Goal: Task Accomplishment & Management: Manage account settings

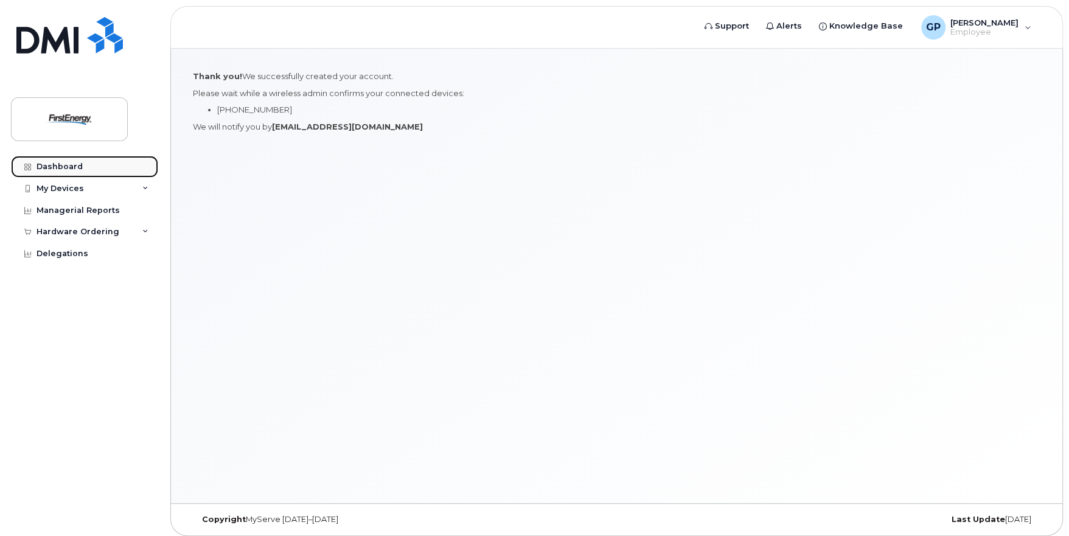
click at [61, 163] on div "Dashboard" at bounding box center [60, 167] width 46 height 10
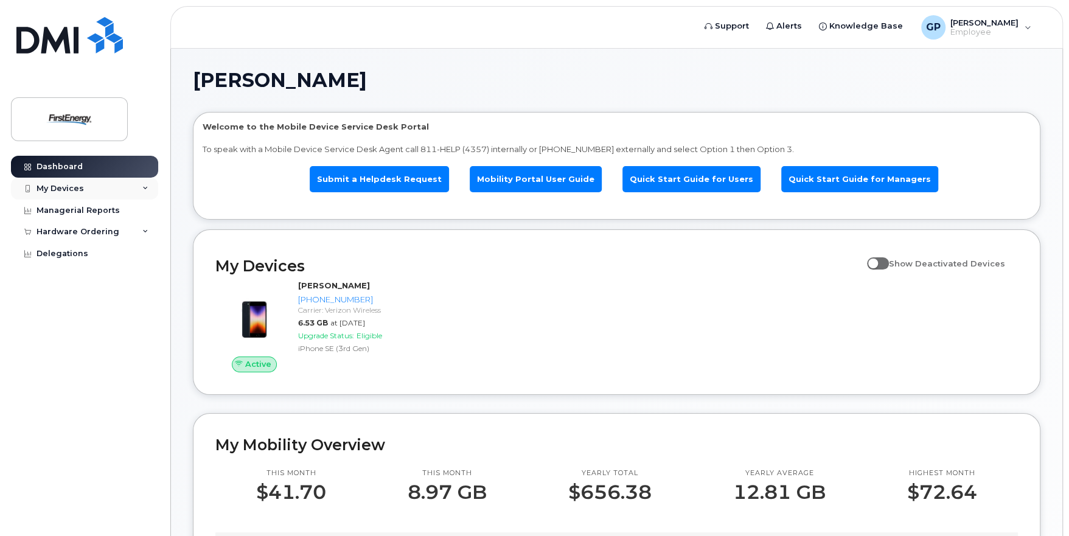
click at [77, 192] on div "My Devices" at bounding box center [60, 189] width 47 height 10
click at [76, 235] on div "Managerial Reports" at bounding box center [78, 234] width 83 height 10
click at [64, 254] on div "Hardware Ordering" at bounding box center [78, 255] width 83 height 10
click at [54, 302] on div "Delegations" at bounding box center [63, 300] width 52 height 10
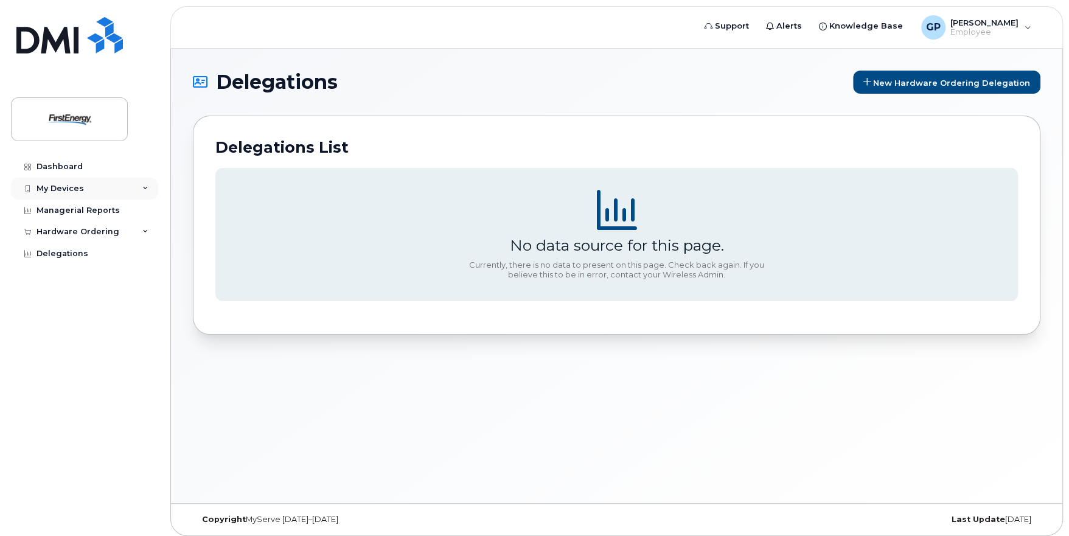
click at [66, 187] on div "My Devices" at bounding box center [60, 189] width 47 height 10
click at [55, 169] on div "Dashboard" at bounding box center [60, 167] width 46 height 10
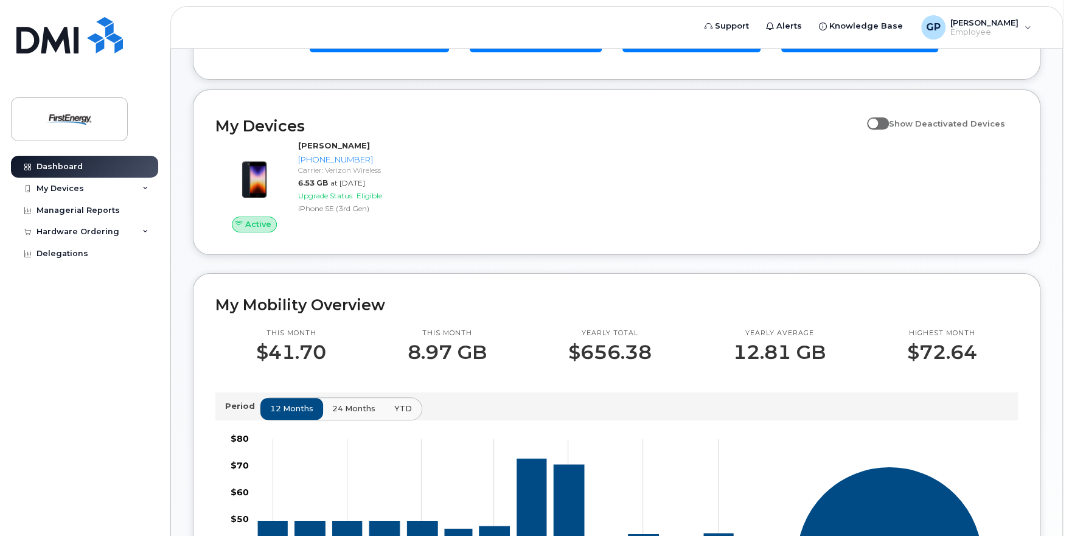
scroll to position [47, 0]
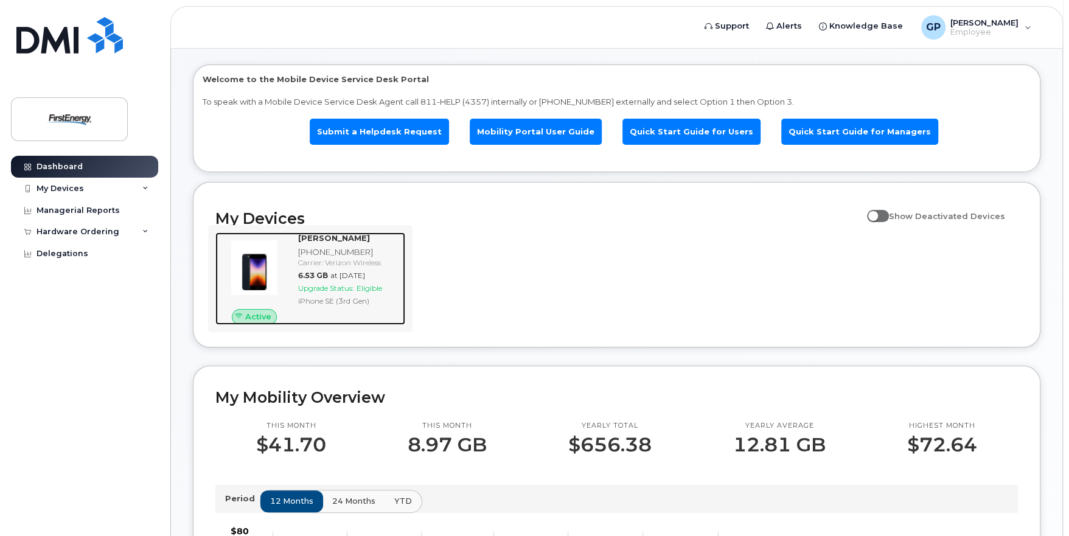
click at [374, 286] on span "Eligible" at bounding box center [370, 288] width 26 height 9
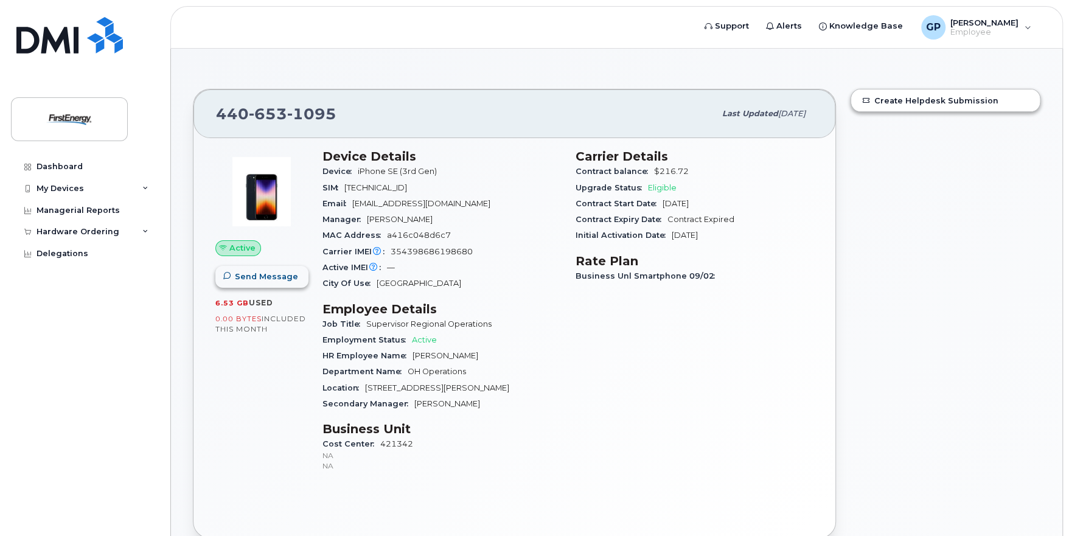
click at [255, 278] on span "Send Message" at bounding box center [266, 277] width 63 height 12
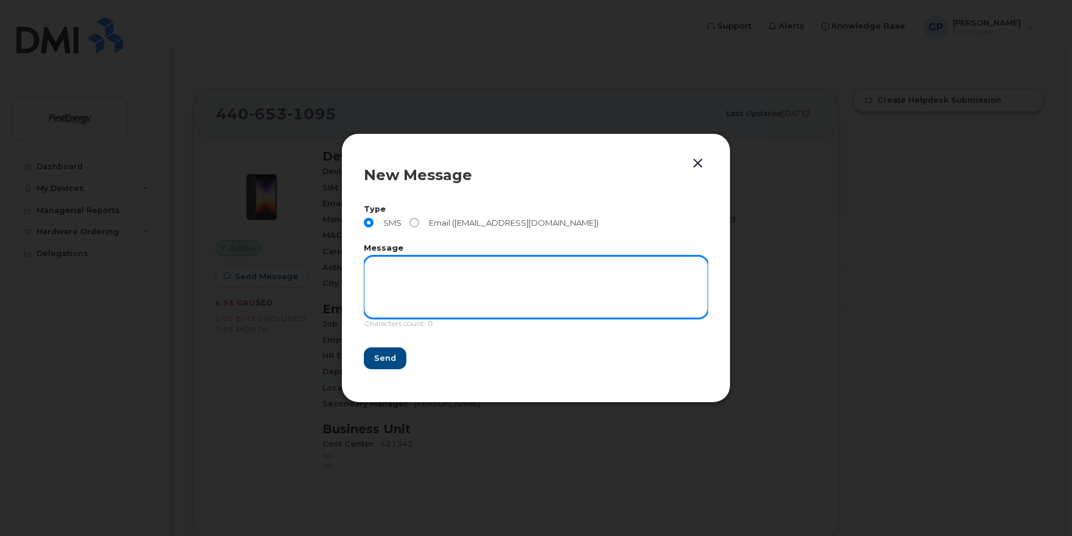
click at [408, 290] on textarea at bounding box center [536, 287] width 344 height 62
type textarea "test"
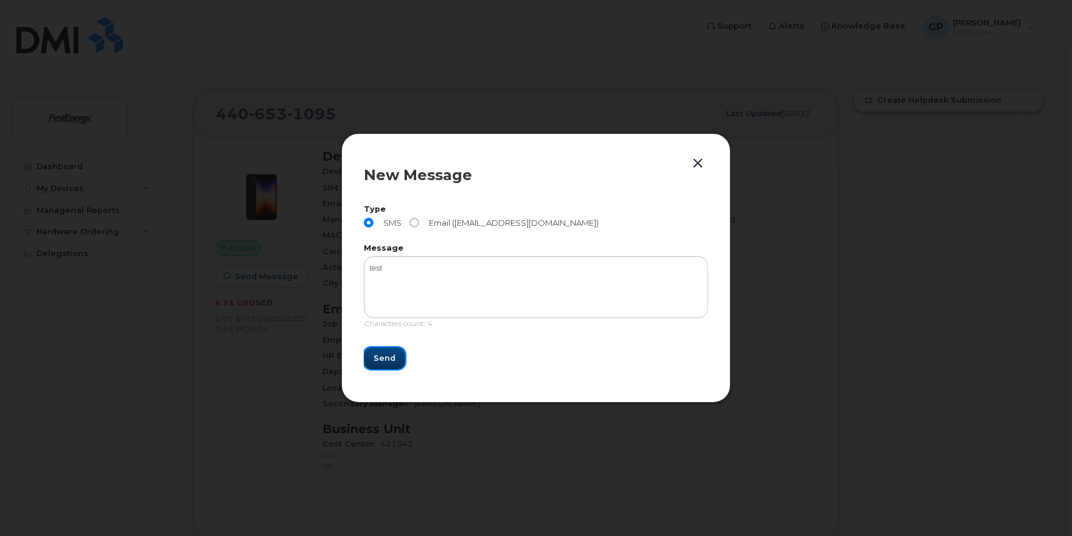
click at [377, 357] on span "Send" at bounding box center [385, 358] width 22 height 12
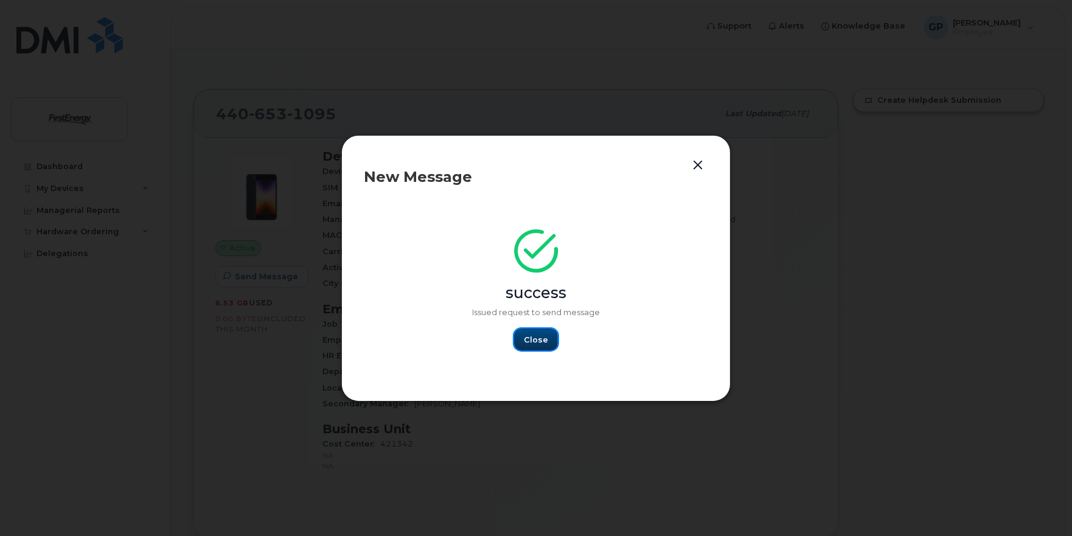
click at [525, 335] on span "Close" at bounding box center [536, 340] width 24 height 12
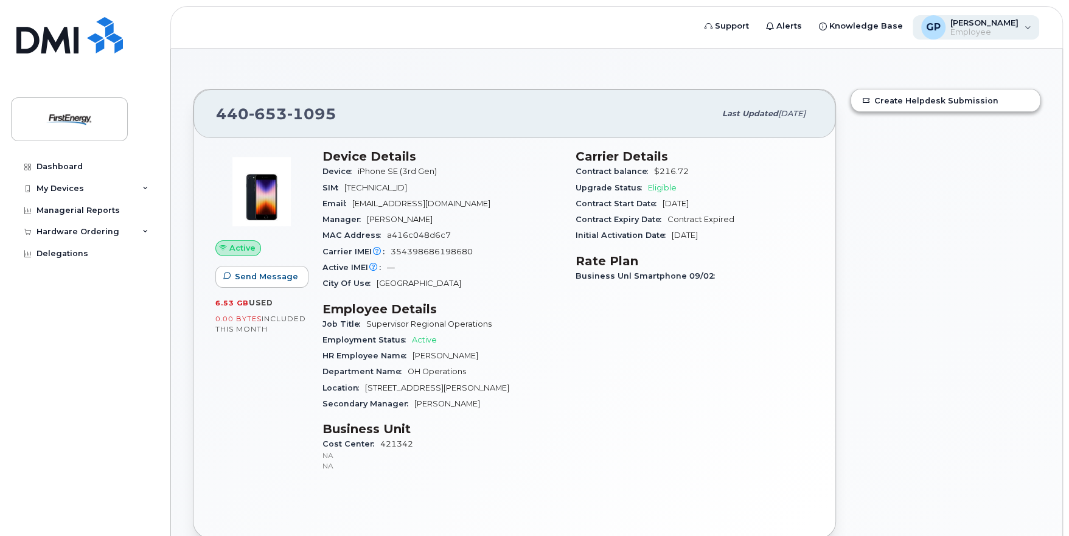
click at [1025, 27] on div "GP Goran Petkovski Employee" at bounding box center [976, 27] width 127 height 24
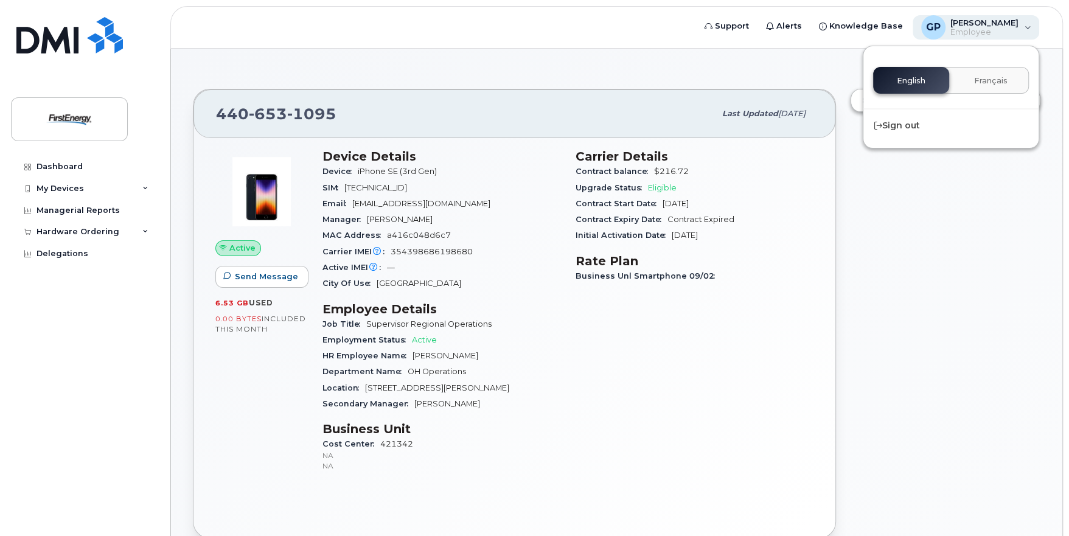
click at [1025, 27] on div "GP Goran Petkovski Employee" at bounding box center [976, 27] width 127 height 24
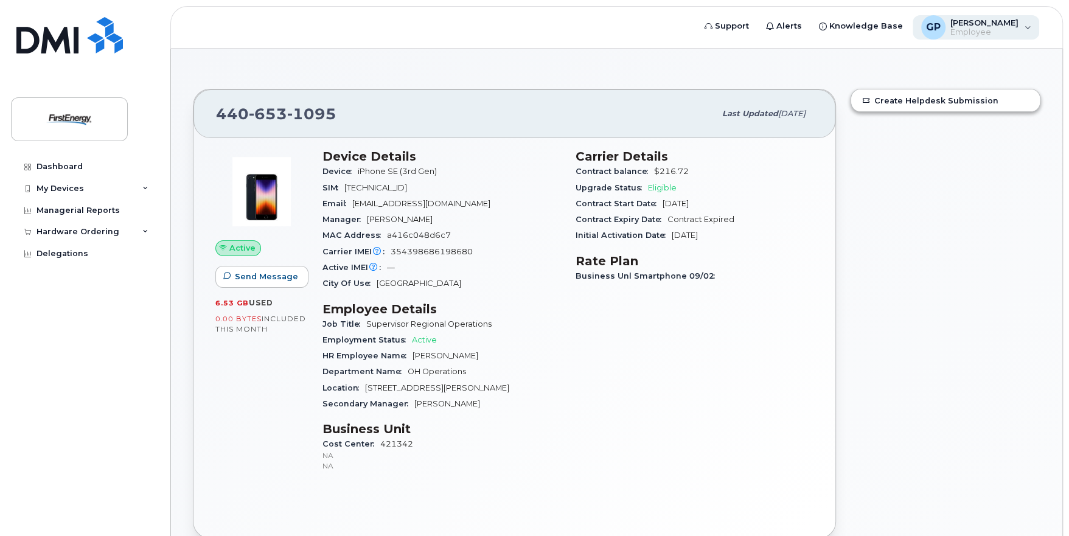
click at [939, 29] on span "GP" at bounding box center [933, 27] width 15 height 15
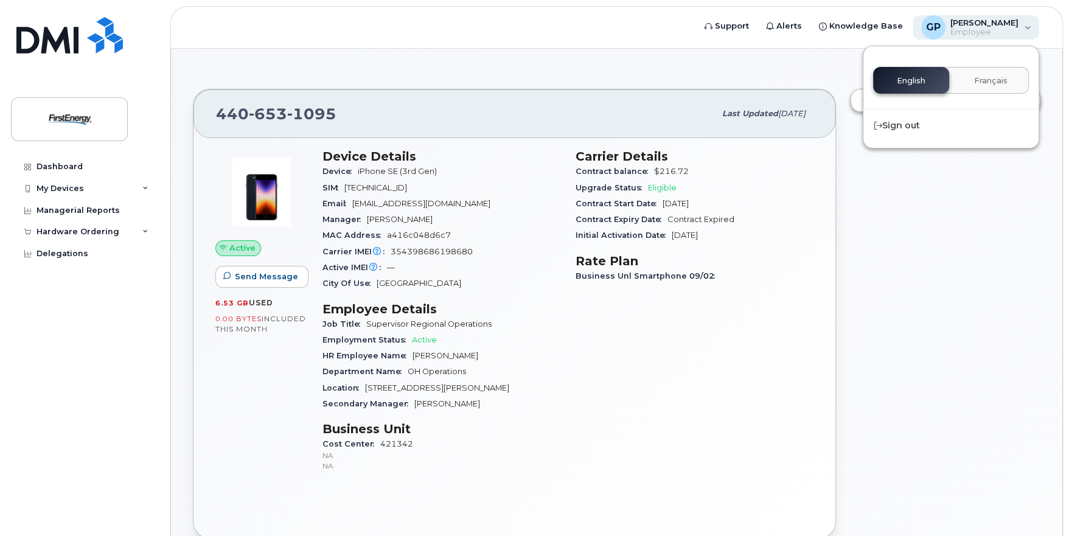
click at [939, 29] on span "GP" at bounding box center [933, 27] width 15 height 15
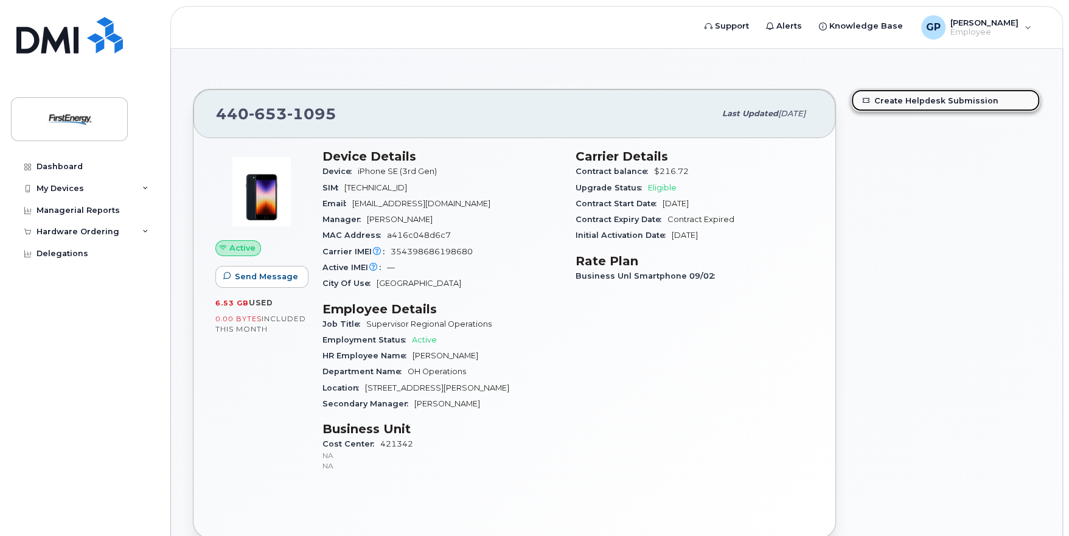
click at [909, 102] on link "Create Helpdesk Submission" at bounding box center [945, 100] width 189 height 22
click at [146, 188] on icon at bounding box center [145, 189] width 6 height 6
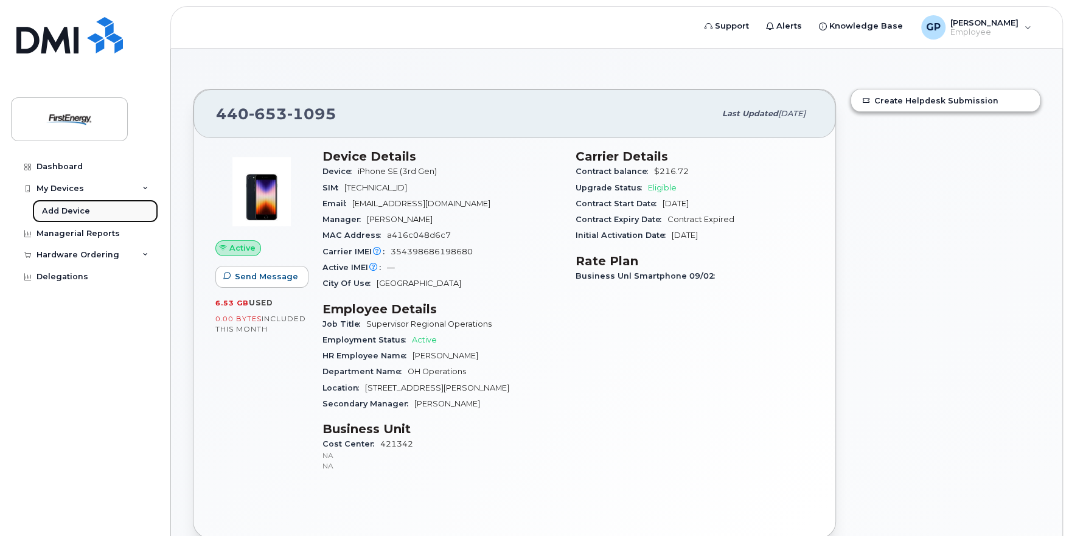
click at [89, 209] on link "Add Device" at bounding box center [95, 211] width 126 height 23
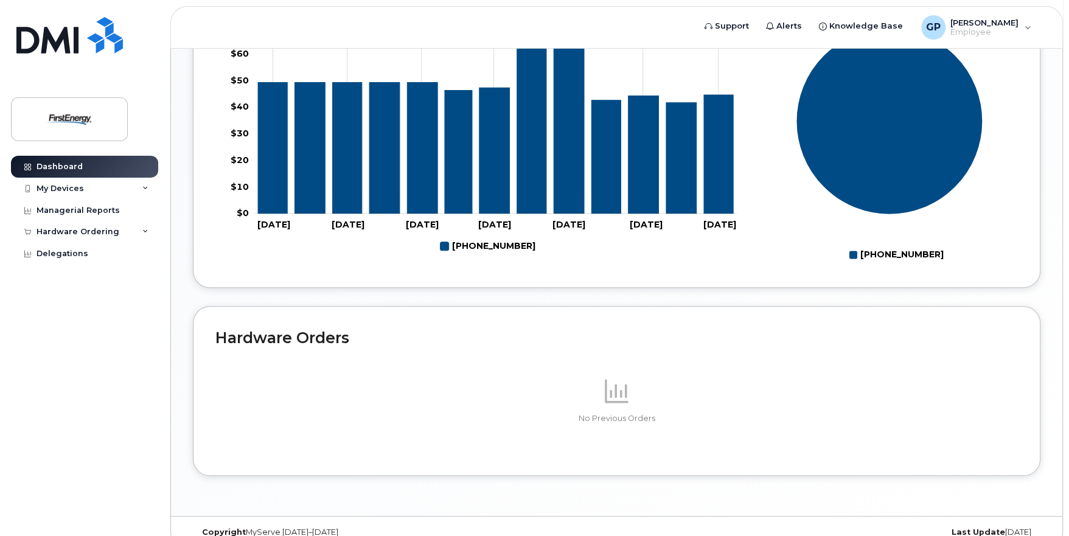
scroll to position [595, 0]
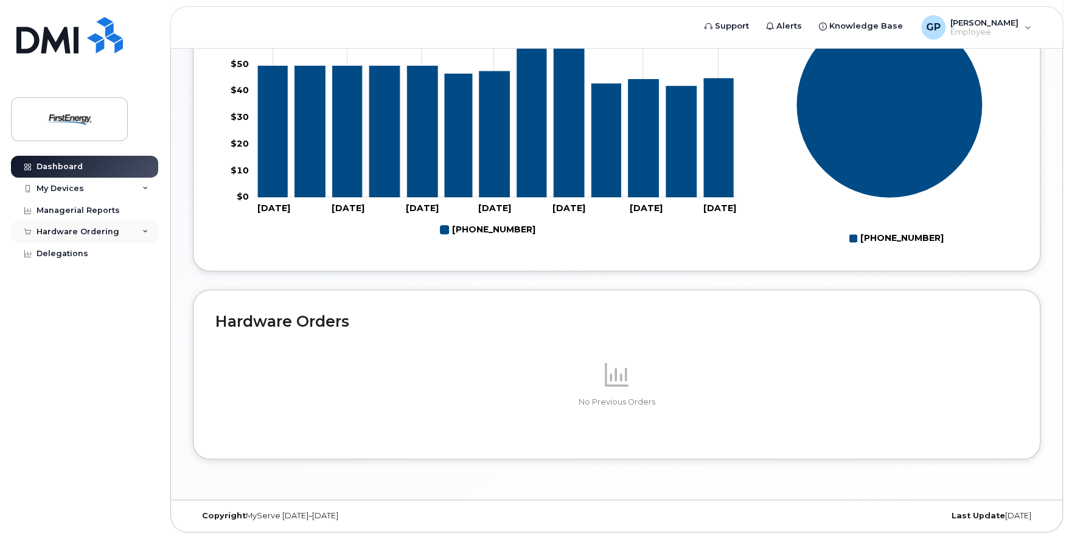
click at [68, 231] on div "Hardware Ordering" at bounding box center [78, 232] width 83 height 10
click at [65, 255] on div "New Order" at bounding box center [65, 254] width 46 height 11
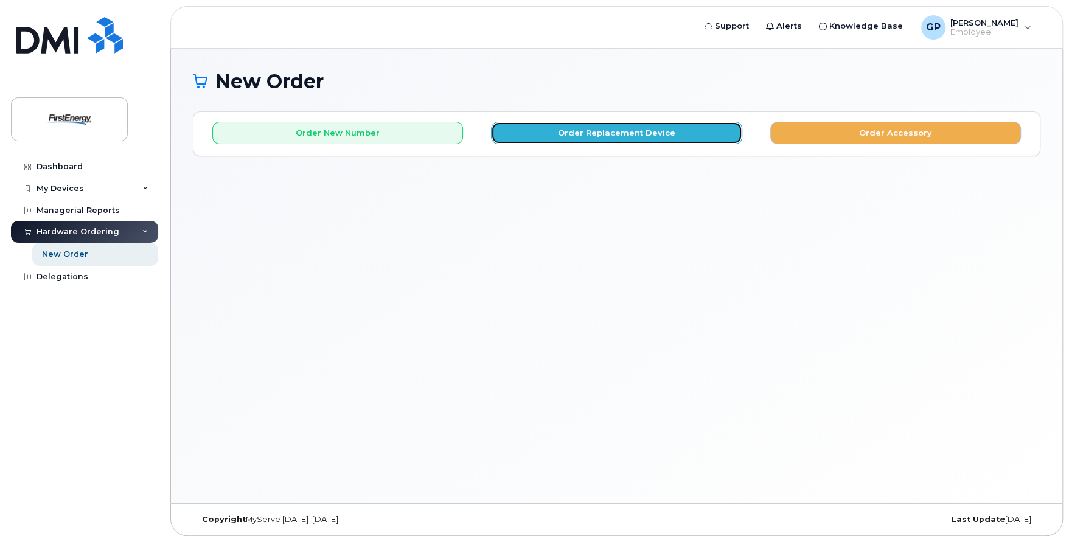
click at [599, 136] on button "Order Replacement Device" at bounding box center [616, 133] width 251 height 23
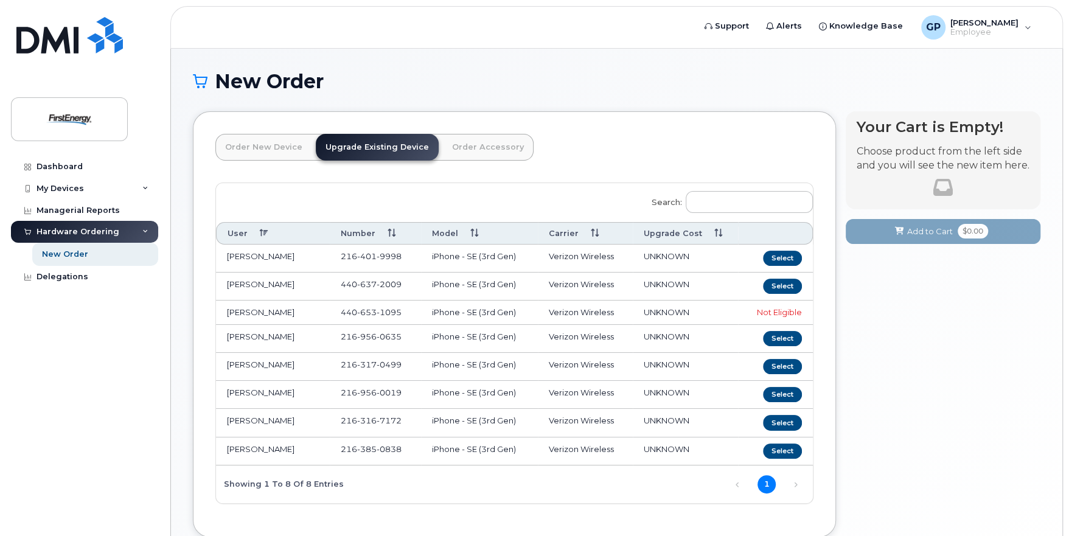
click at [495, 147] on link "Order Accessory" at bounding box center [487, 147] width 91 height 27
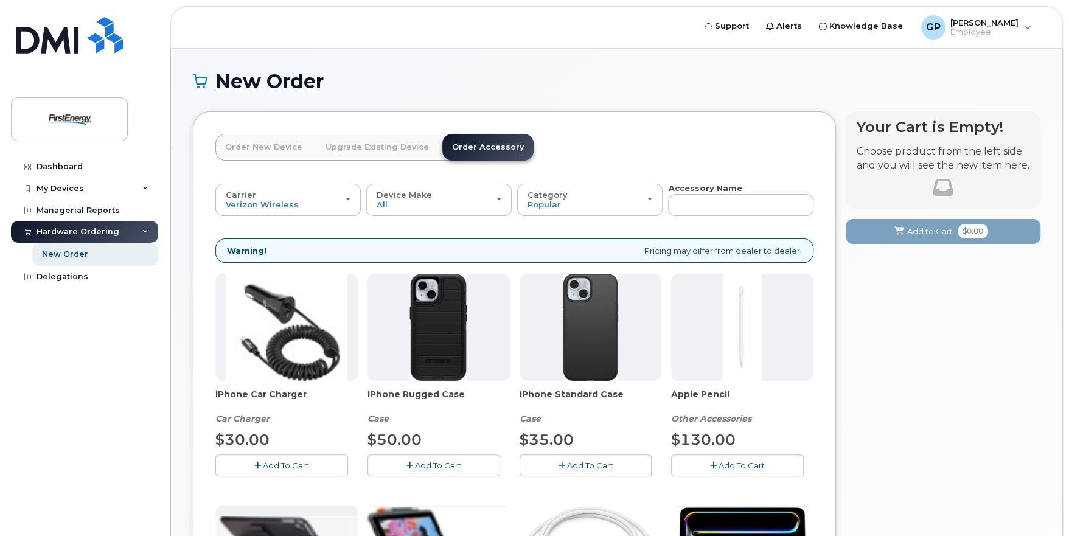
click at [380, 148] on link "Upgrade Existing Device" at bounding box center [377, 147] width 123 height 27
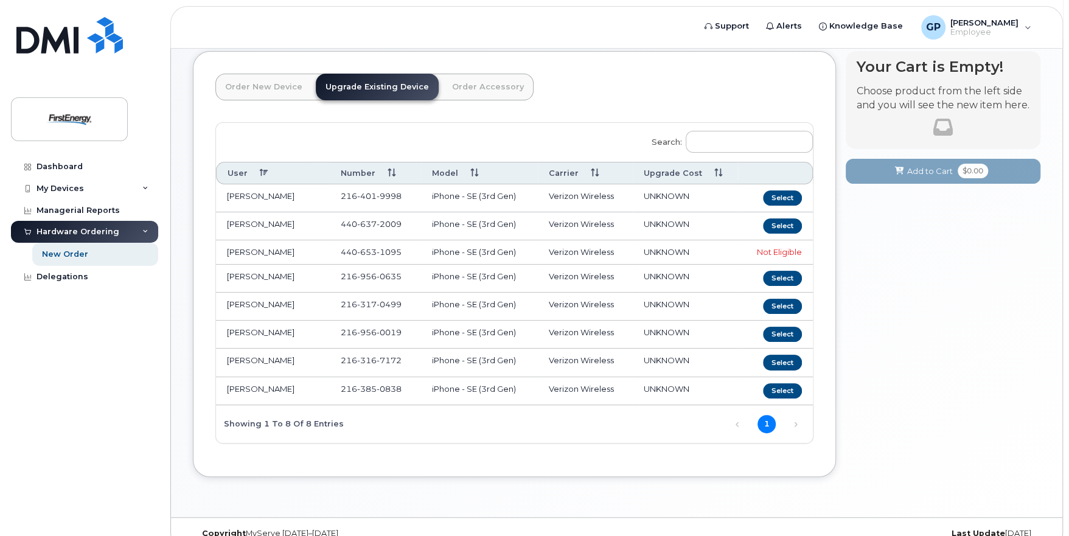
scroll to position [61, 0]
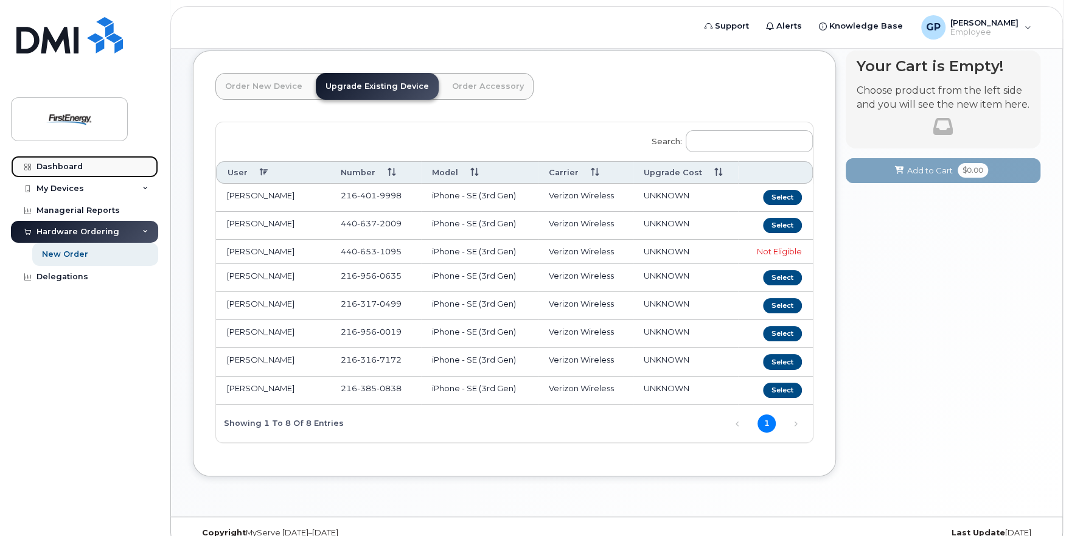
click at [72, 164] on div "Dashboard" at bounding box center [60, 167] width 46 height 10
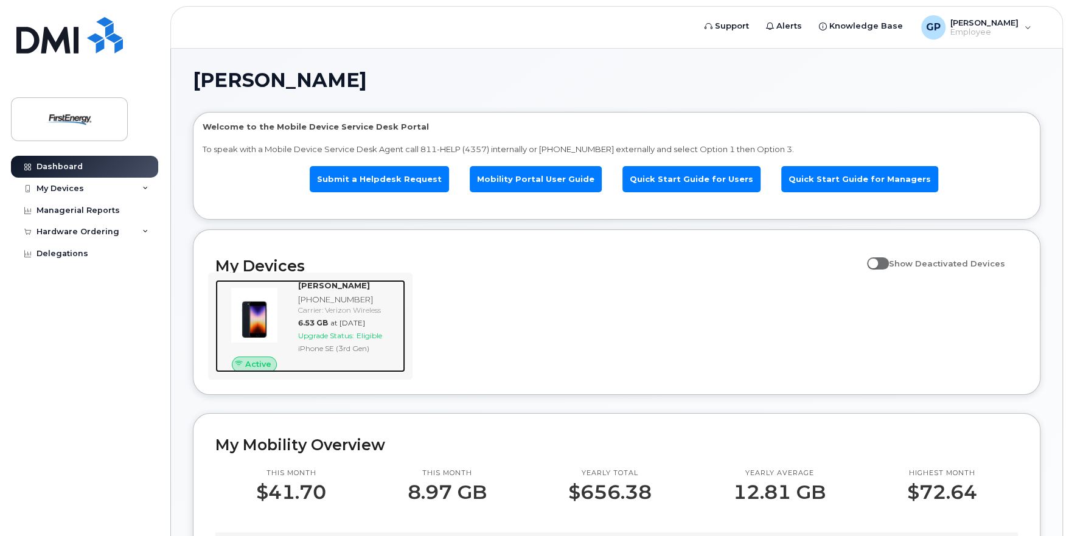
click at [335, 303] on div "[PHONE_NUMBER]" at bounding box center [349, 300] width 102 height 12
click at [358, 334] on span "Eligible" at bounding box center [370, 335] width 26 height 9
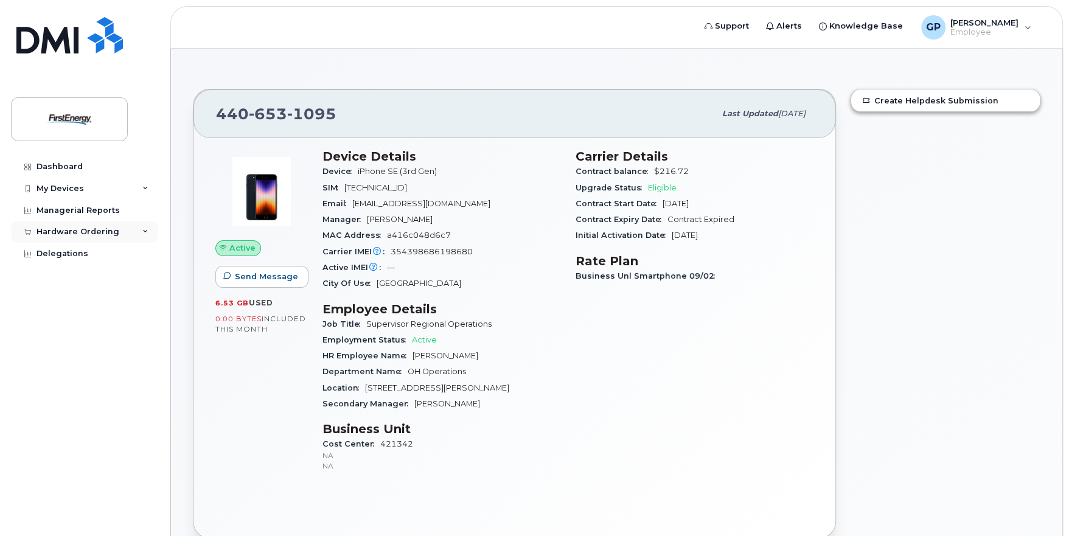
click at [69, 232] on div "Hardware Ordering" at bounding box center [78, 232] width 83 height 10
click at [74, 251] on div "New Order" at bounding box center [65, 254] width 46 height 11
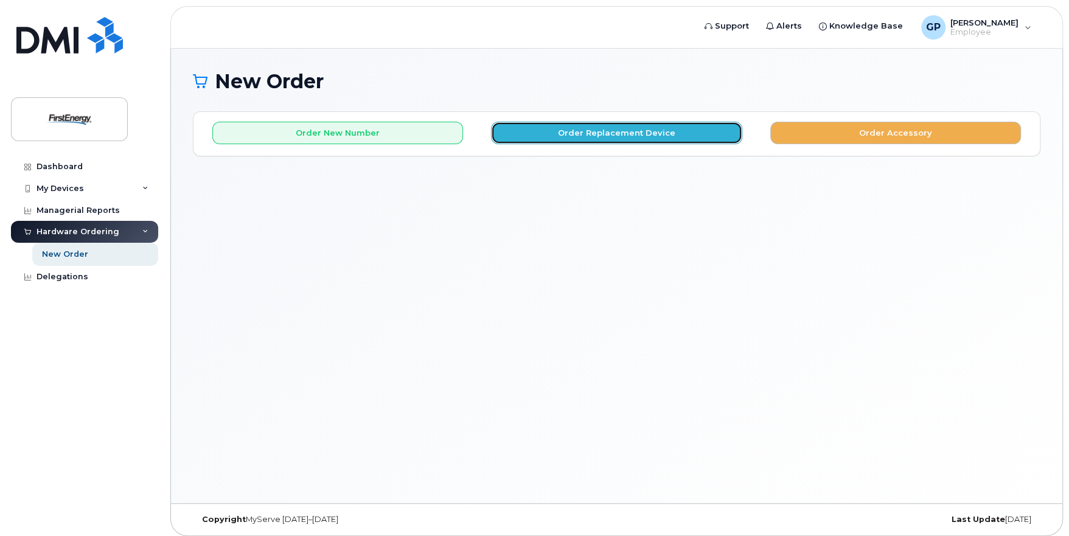
click at [637, 129] on button "Order Replacement Device" at bounding box center [616, 133] width 251 height 23
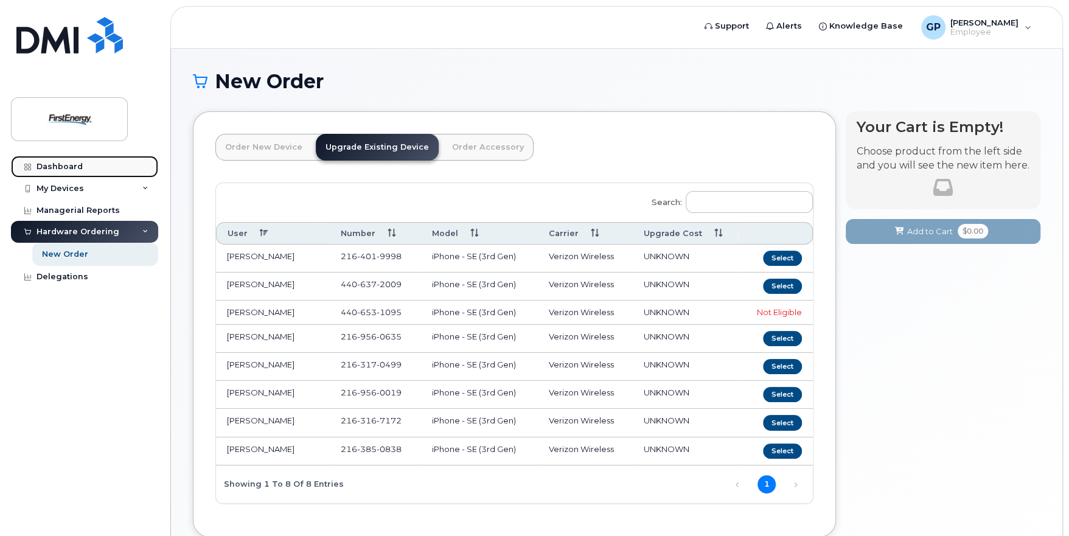
click at [65, 165] on div "Dashboard" at bounding box center [60, 167] width 46 height 10
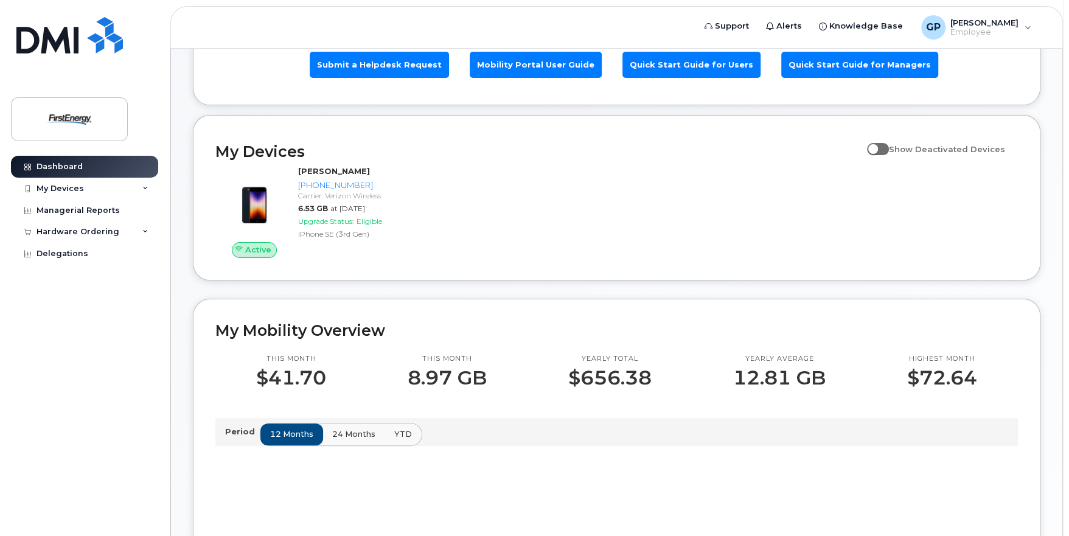
scroll to position [121, 0]
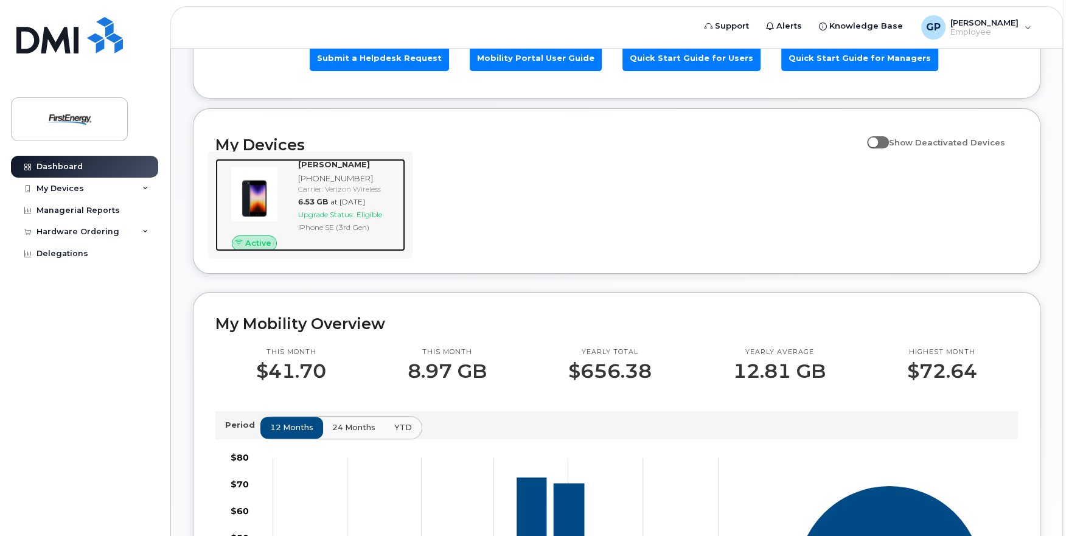
click at [331, 161] on strong "[PERSON_NAME]" at bounding box center [334, 164] width 72 height 10
